Goal: Information Seeking & Learning: Learn about a topic

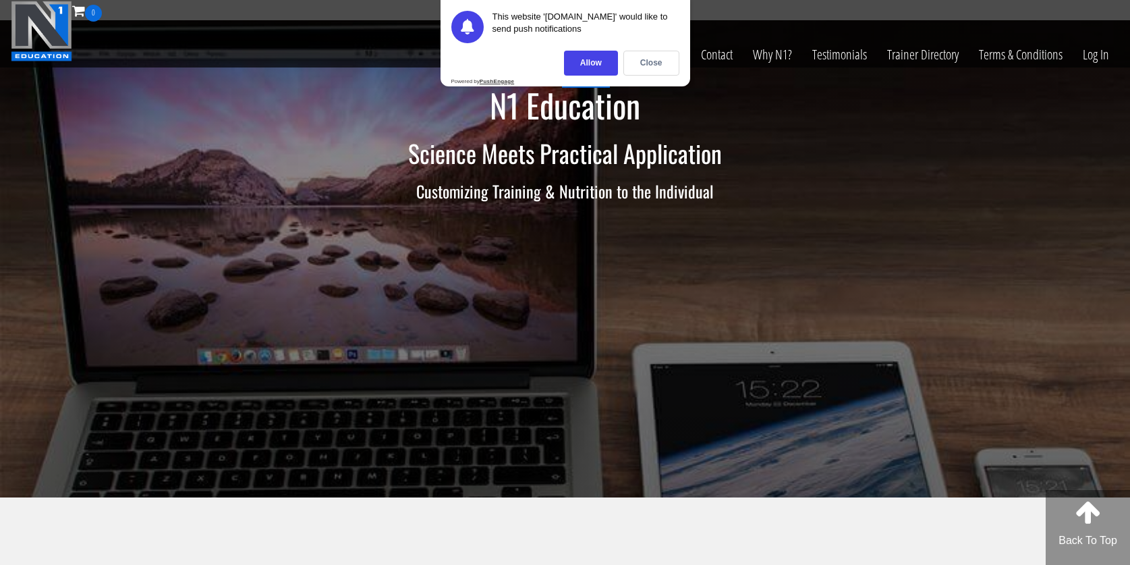
click at [599, 64] on div "Allow" at bounding box center [591, 63] width 54 height 25
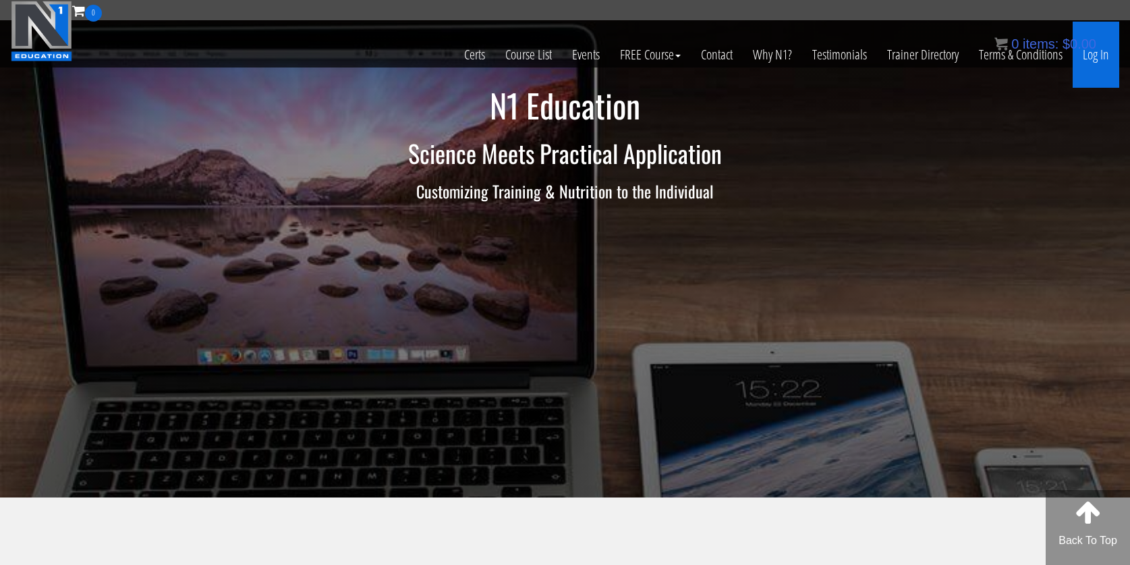
click at [1092, 59] on link "Log In" at bounding box center [1096, 55] width 47 height 66
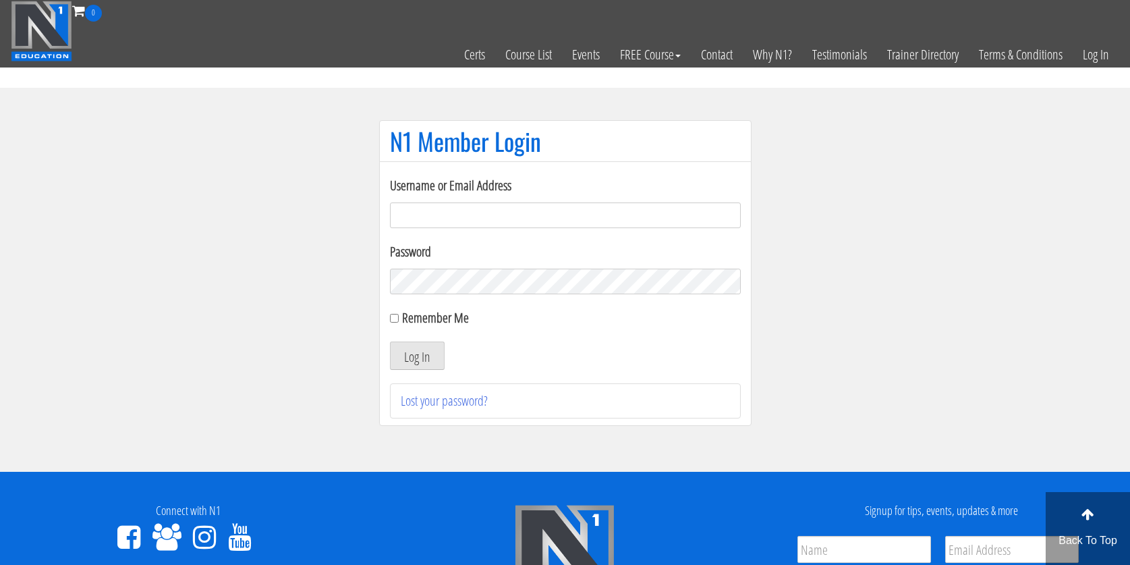
type input "povilasx3@gmail.com"
click at [395, 321] on input "Remember Me" at bounding box center [394, 318] width 9 height 9
checkbox input "true"
click at [414, 353] on button "Log In" at bounding box center [417, 355] width 55 height 28
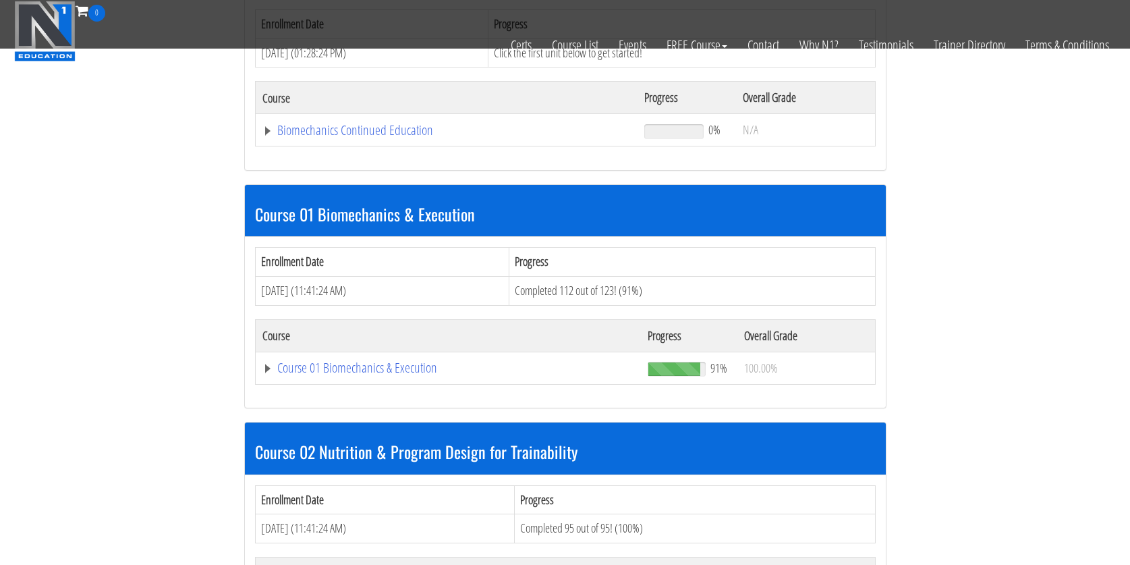
scroll to position [252, 0]
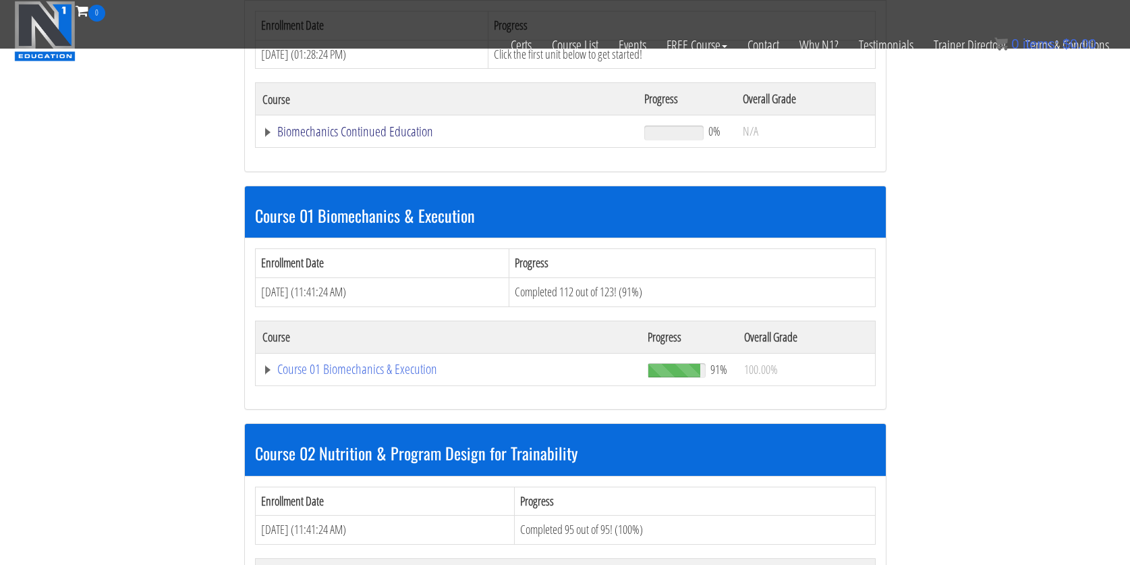
click at [390, 136] on link "Biomechanics Continued Education" at bounding box center [446, 131] width 369 height 13
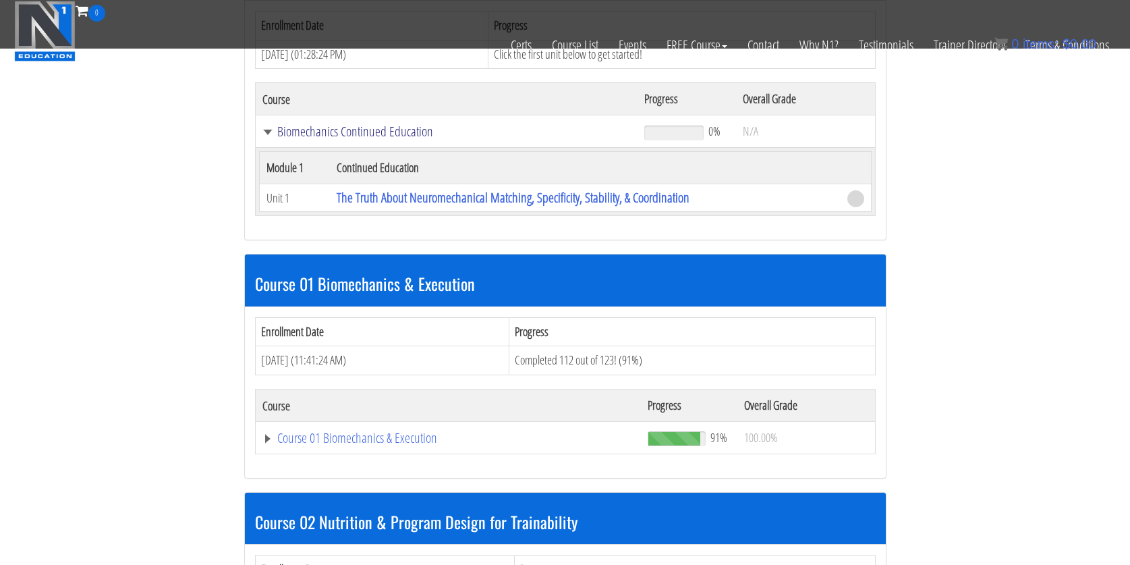
click at [391, 136] on link "Biomechanics Continued Education" at bounding box center [446, 131] width 369 height 13
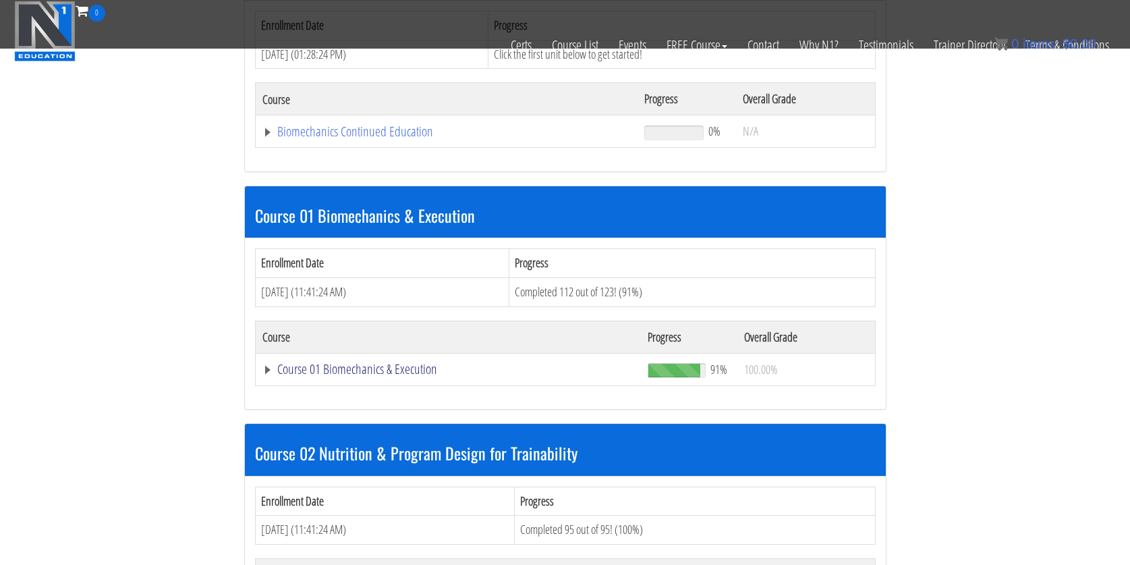
click at [389, 366] on link "Course 01 Biomechanics & Execution" at bounding box center [448, 368] width 372 height 13
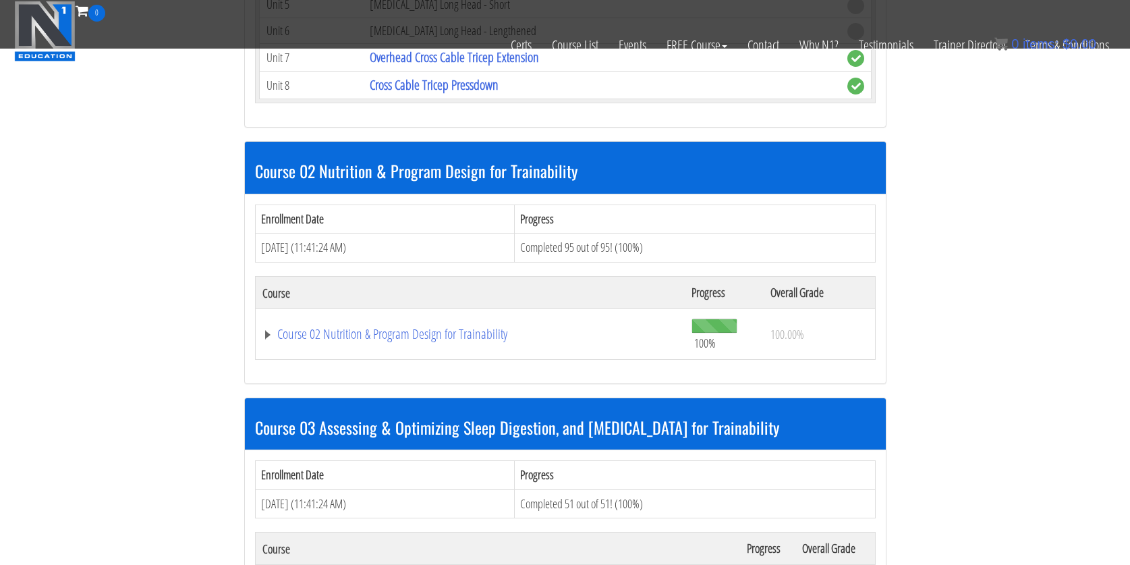
scroll to position [4551, 0]
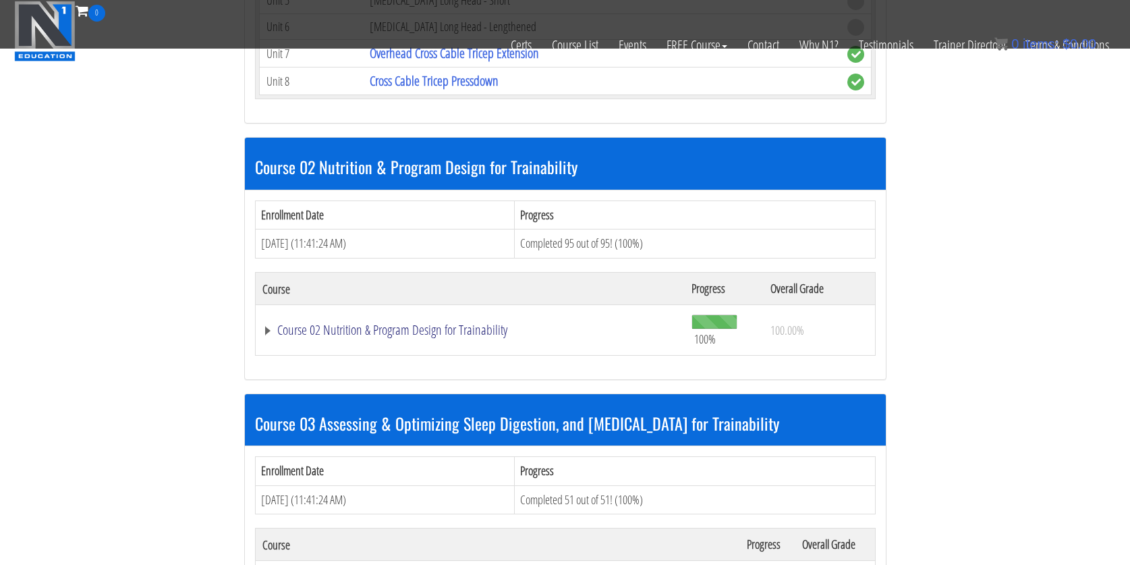
click at [446, 324] on link "Course 02 Nutrition & Program Design for Trainability" at bounding box center [470, 329] width 416 height 13
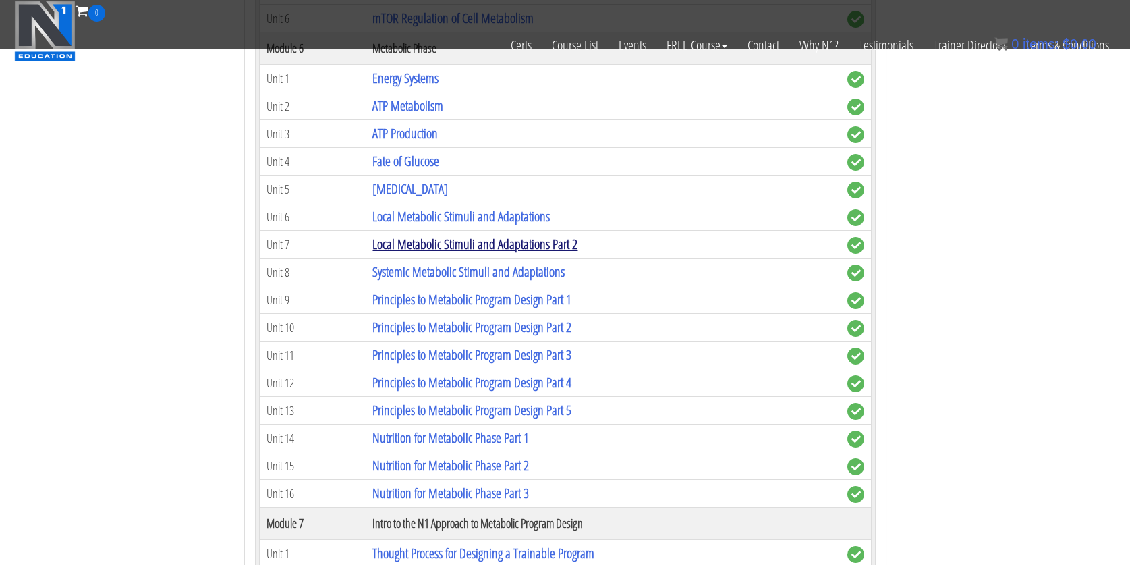
scroll to position [5694, 0]
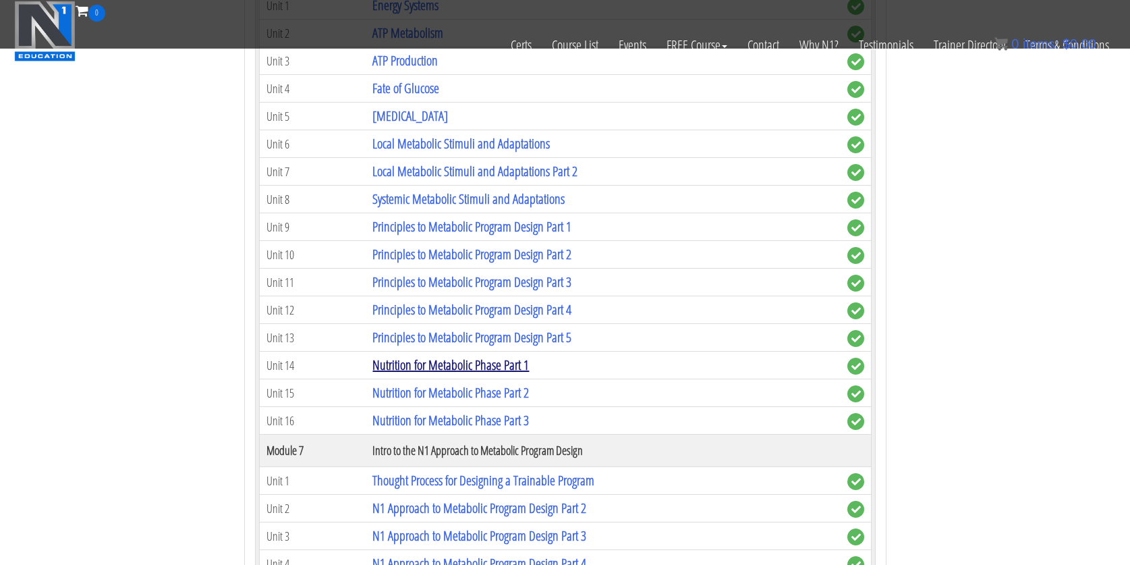
click at [447, 367] on link "Nutrition for Metabolic Phase Part 1" at bounding box center [450, 365] width 157 height 18
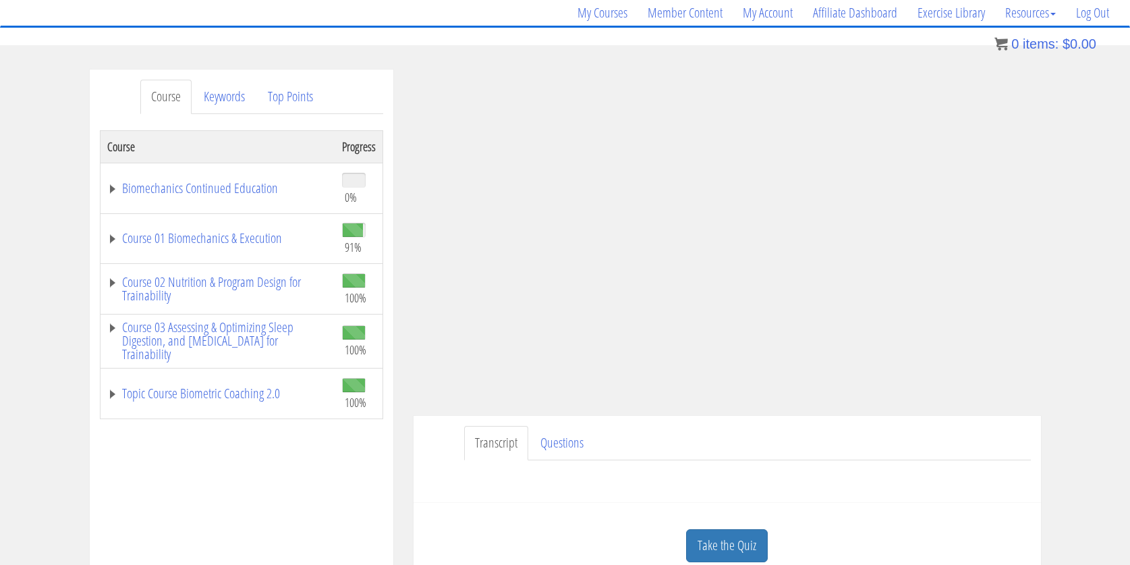
scroll to position [109, 0]
click at [243, 283] on link "Course 02 Nutrition & Program Design for Trainability" at bounding box center [217, 287] width 221 height 27
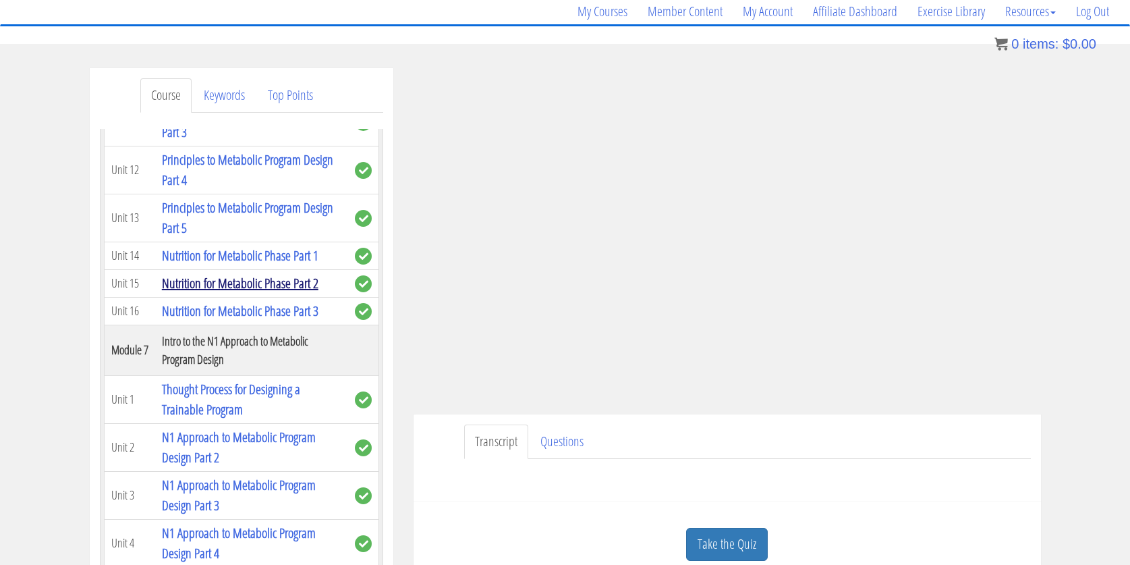
scroll to position [1376, 0]
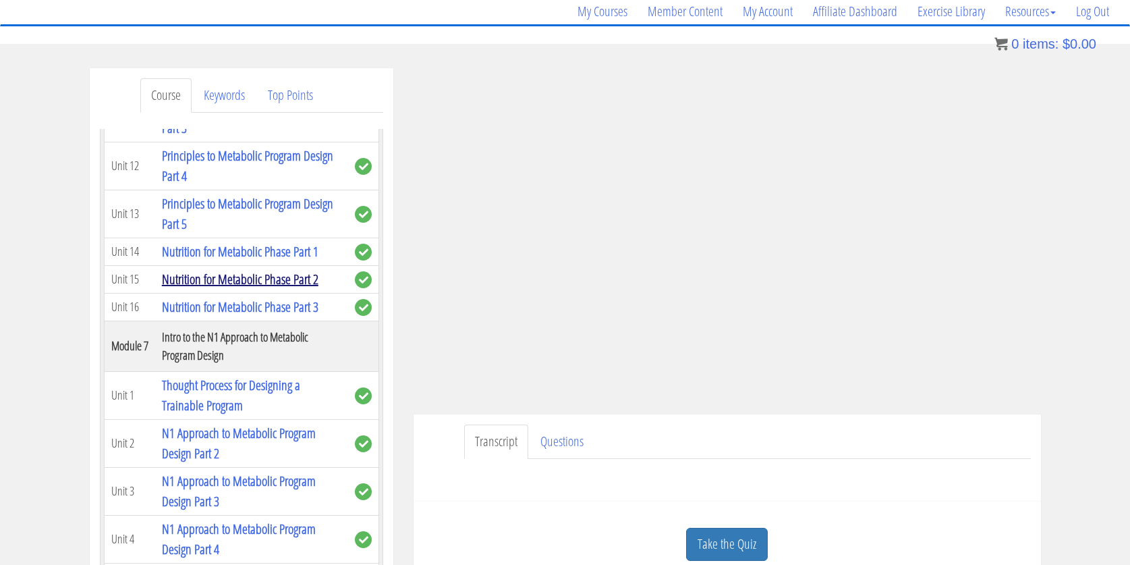
click at [267, 288] on link "Nutrition for Metabolic Phase Part 2" at bounding box center [240, 279] width 157 height 18
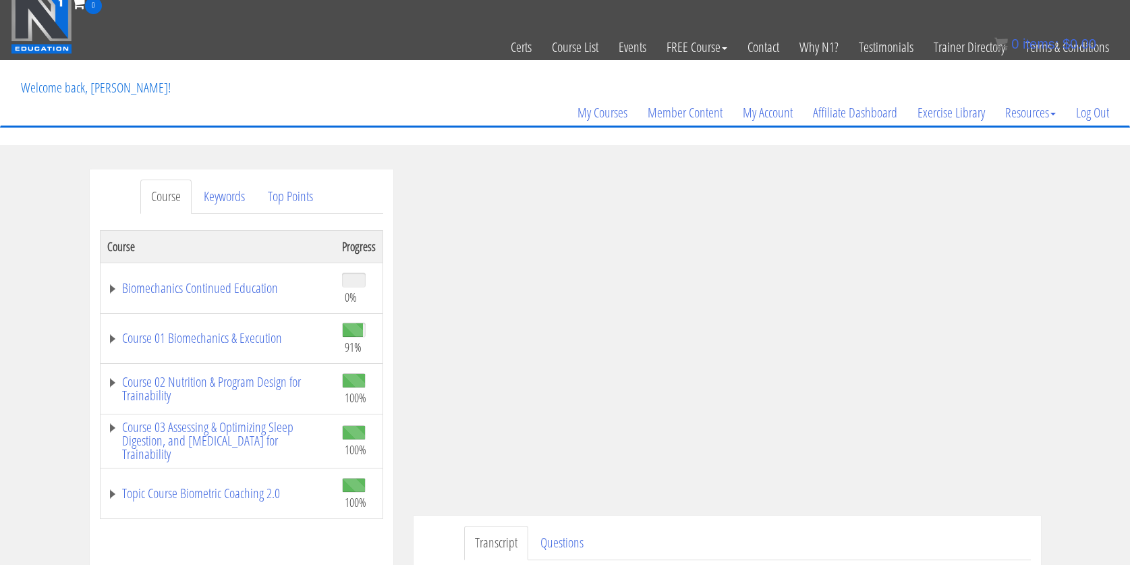
scroll to position [13, 0]
